Goal: Information Seeking & Learning: Learn about a topic

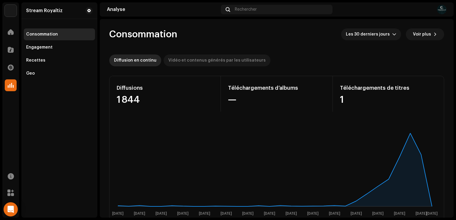
click at [183, 63] on div "Vidéo et contenus générés par les utilisateurs" at bounding box center [216, 61] width 97 height 12
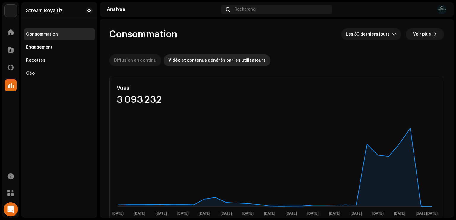
click at [130, 62] on div "Diffusion en continu" at bounding box center [135, 61] width 42 height 12
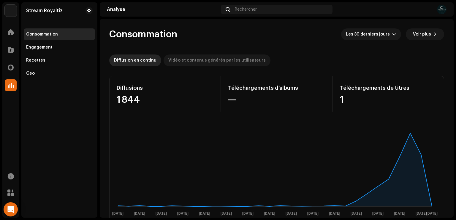
click at [186, 63] on div "Vidéo et contenus générés par les utilisateurs" at bounding box center [216, 61] width 97 height 12
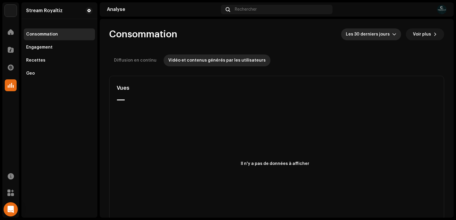
click at [374, 32] on span "Les 30 derniers jours" at bounding box center [369, 34] width 46 height 12
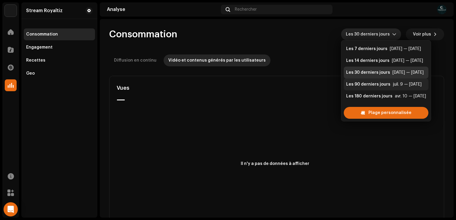
click at [370, 82] on div "Les 90 derniers jours" at bounding box center [368, 85] width 44 height 6
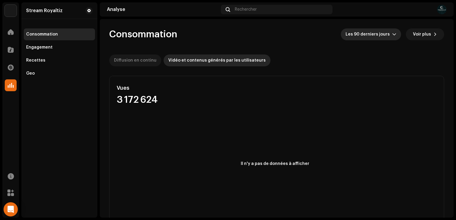
click at [142, 63] on div "Diffusion en continu" at bounding box center [135, 61] width 42 height 12
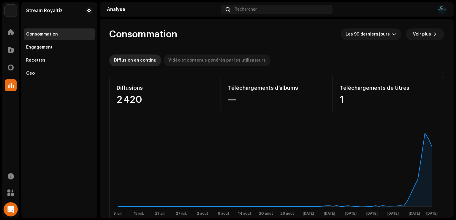
click at [193, 62] on div "Vidéo et contenus générés par les utilisateurs" at bounding box center [216, 61] width 97 height 12
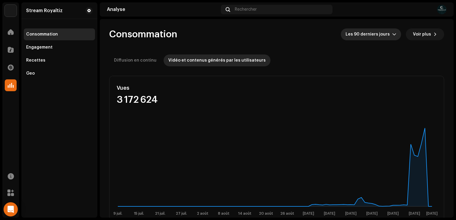
click at [380, 35] on span "Les 90 derniers jours" at bounding box center [368, 34] width 47 height 12
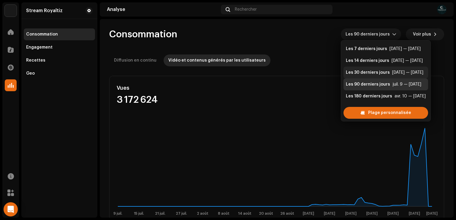
click at [386, 74] on div "Les 30 derniers jours" at bounding box center [368, 73] width 44 height 6
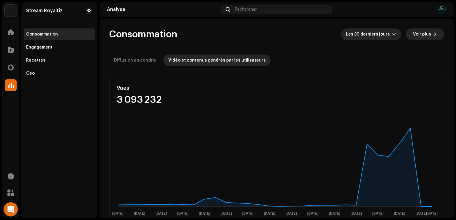
click at [418, 39] on span "Voir plus" at bounding box center [422, 34] width 18 height 12
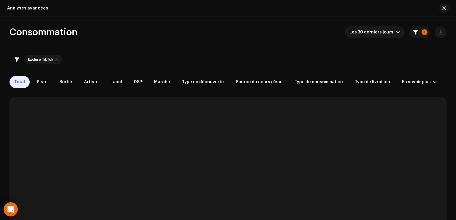
checkbox input "true"
click at [392, 32] on span "Les 30 derniers jours" at bounding box center [372, 32] width 46 height 12
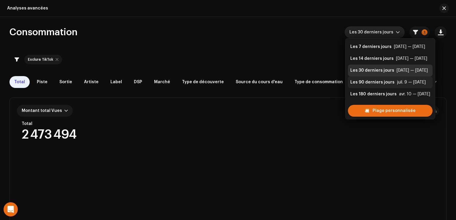
click at [365, 80] on div "Les 90 derniers jours" at bounding box center [372, 82] width 44 height 6
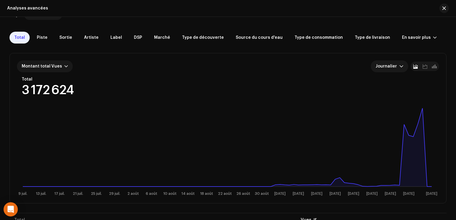
scroll to position [44, 0]
click at [63, 39] on span "Sortie" at bounding box center [65, 38] width 13 height 5
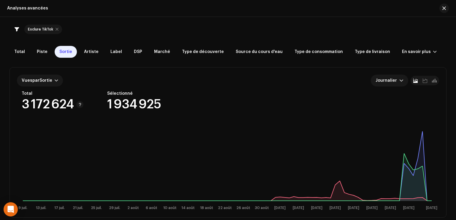
scroll to position [28, 0]
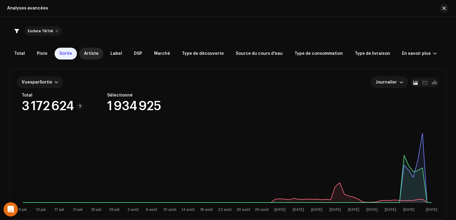
click at [91, 54] on span "Artiste" at bounding box center [91, 53] width 15 height 5
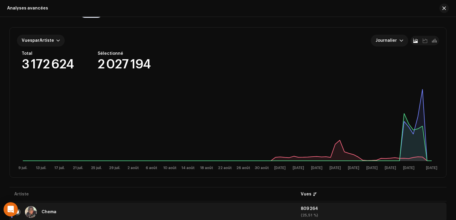
scroll to position [47, 0]
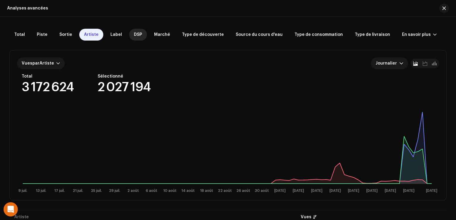
click at [134, 35] on span "DSP" at bounding box center [138, 34] width 8 height 5
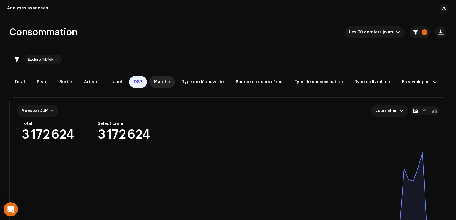
click at [158, 86] on div "Marché" at bounding box center [162, 82] width 26 height 12
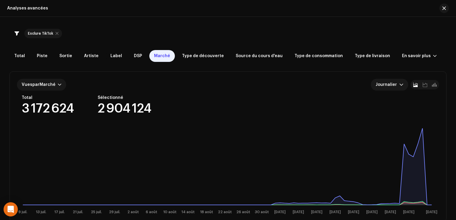
scroll to position [23, 0]
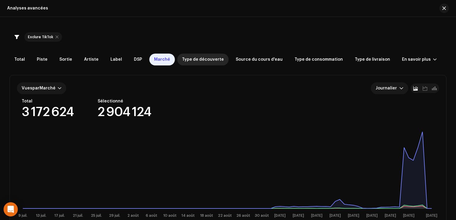
click at [195, 63] on div "Type de découverte" at bounding box center [202, 60] width 51 height 12
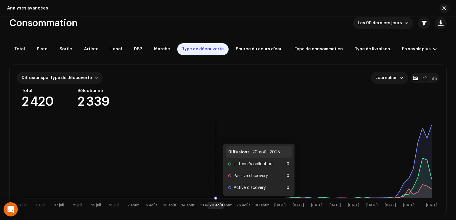
scroll to position [9, 0]
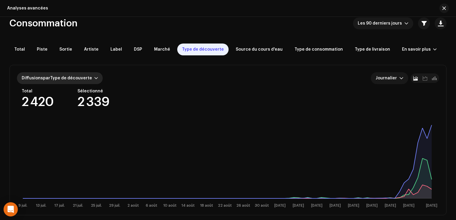
click at [94, 77] on div at bounding box center [96, 78] width 4 height 5
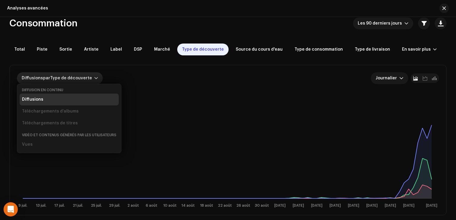
click at [186, 108] on div "Total 2 420 Sélectionné 2 339" at bounding box center [230, 99] width 417 height 20
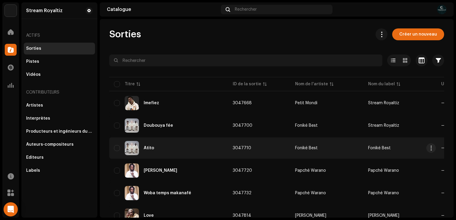
scroll to position [0, 224]
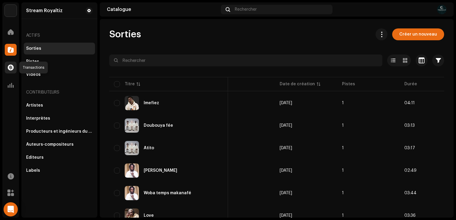
click at [10, 68] on span at bounding box center [11, 67] width 6 height 5
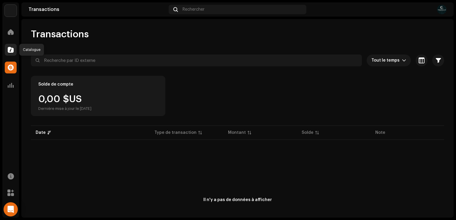
click at [8, 50] on span at bounding box center [11, 49] width 6 height 5
